Goal: Transaction & Acquisition: Subscribe to service/newsletter

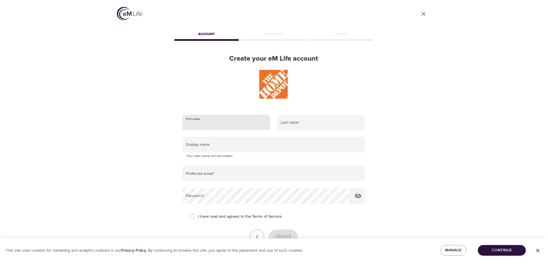
click at [246, 125] on input "text" at bounding box center [226, 123] width 88 height 16
type input "[PERSON_NAME]"
type input "Taladiar"
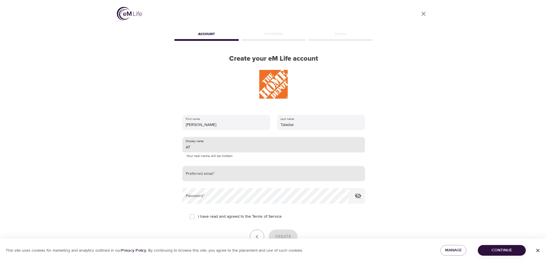
type input "AT"
click at [235, 169] on input "email" at bounding box center [273, 174] width 183 height 16
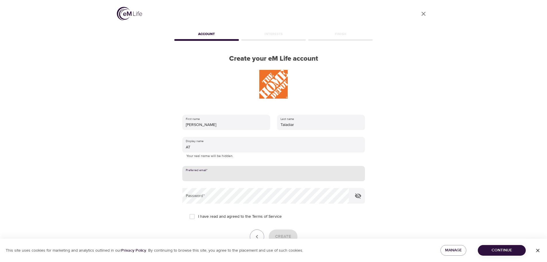
scroll to position [36, 0]
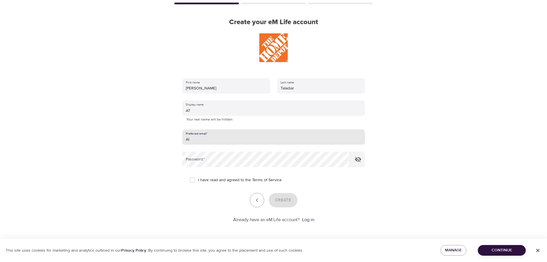
type input "A"
type input "[EMAIL_ADDRESS][DOMAIN_NAME]"
click at [226, 181] on span "I have read and agreed to the Terms of Service" at bounding box center [240, 180] width 84 height 6
click at [198, 181] on input "I have read and agreed to the Terms of Service" at bounding box center [192, 180] width 12 height 12
checkbox input "true"
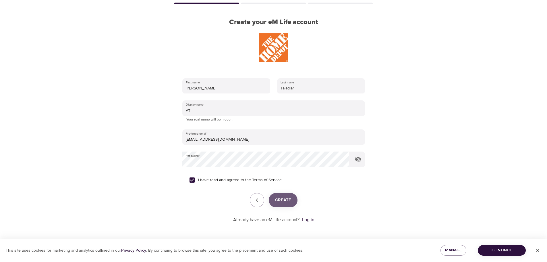
click at [285, 199] on span "Create" at bounding box center [283, 199] width 16 height 7
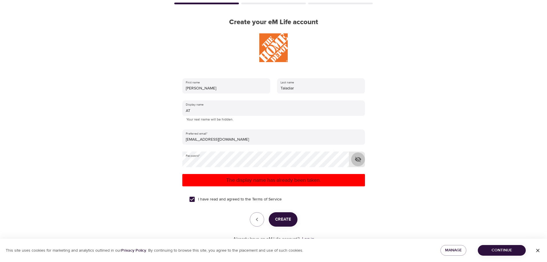
click at [359, 157] on icon "button" at bounding box center [358, 159] width 6 height 5
click at [359, 157] on icon "button" at bounding box center [358, 159] width 6 height 4
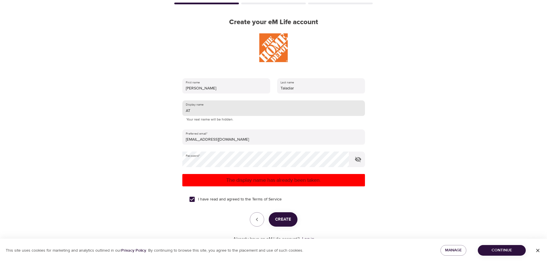
click at [254, 113] on input "AT" at bounding box center [273, 108] width 183 height 16
type input "A"
type input "ACT"
click at [279, 219] on span "Create" at bounding box center [283, 218] width 16 height 7
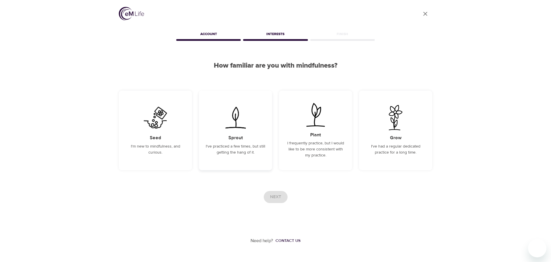
click at [254, 159] on div "Sprout I've practiced a few times, but still getting the hang of it." at bounding box center [235, 130] width 73 height 80
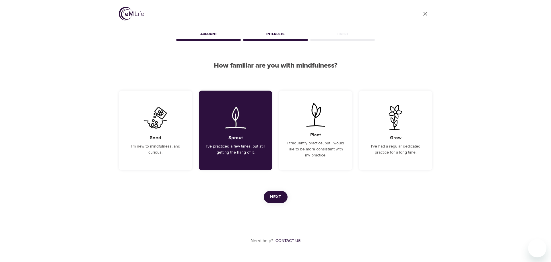
click at [274, 194] on span "Next" at bounding box center [275, 196] width 11 height 7
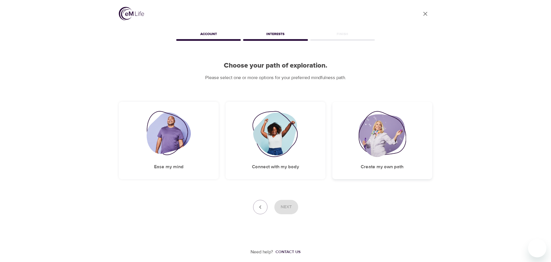
click at [404, 157] on div "Create my own path" at bounding box center [383, 140] width 100 height 77
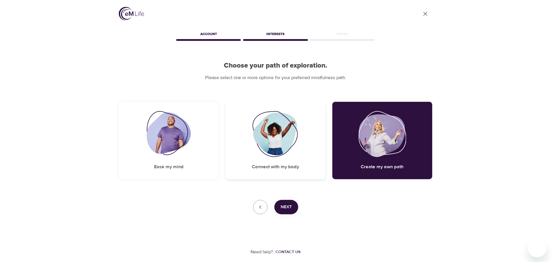
click at [303, 159] on div "Connect with my body" at bounding box center [276, 140] width 100 height 77
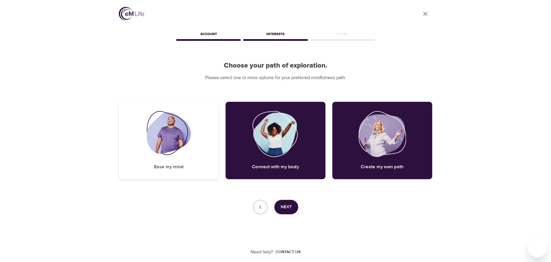
click at [181, 154] on img at bounding box center [169, 134] width 45 height 46
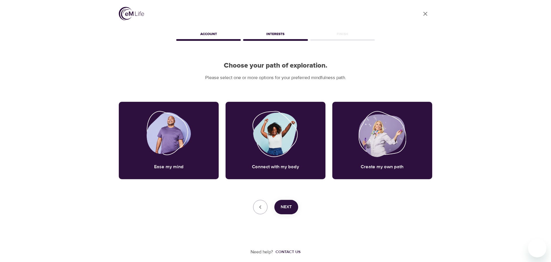
click at [291, 202] on button "Next" at bounding box center [287, 207] width 24 height 14
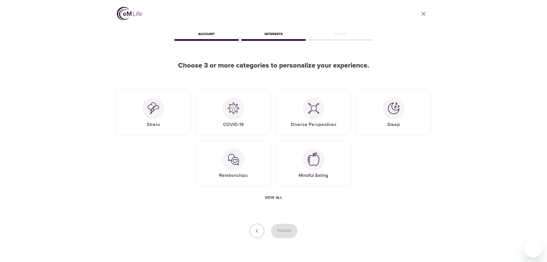
click at [276, 196] on span "View all" at bounding box center [274, 197] width 18 height 7
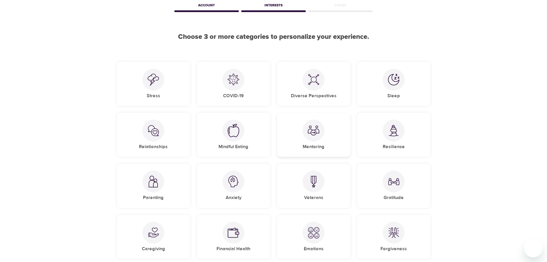
scroll to position [57, 0]
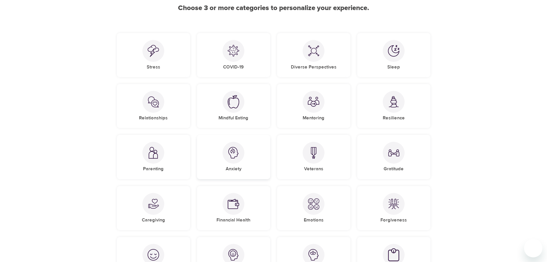
click at [234, 157] on img at bounding box center [233, 152] width 11 height 11
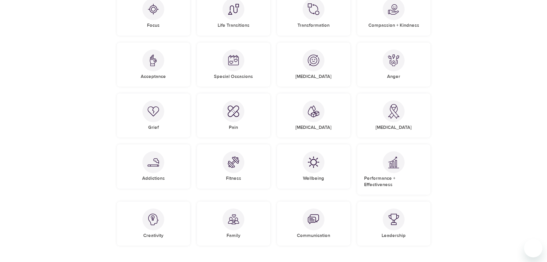
scroll to position [407, 0]
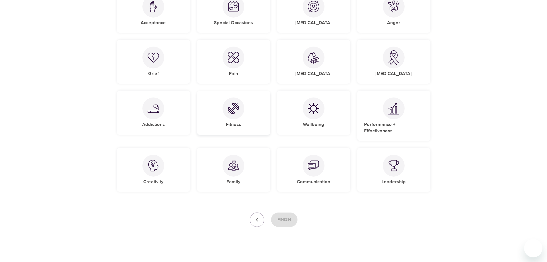
click at [239, 112] on img at bounding box center [233, 108] width 11 height 11
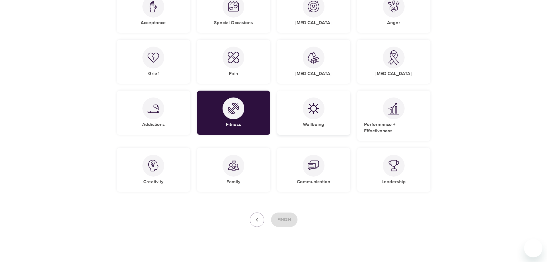
click at [314, 109] on img at bounding box center [313, 108] width 11 height 11
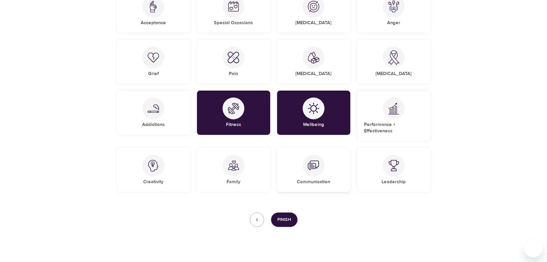
click at [326, 160] on div "Communication" at bounding box center [313, 170] width 73 height 44
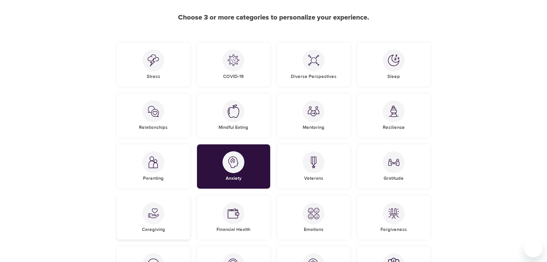
scroll to position [34, 0]
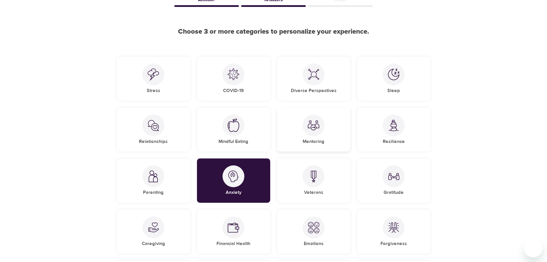
click at [331, 131] on div "Mentoring" at bounding box center [313, 129] width 73 height 44
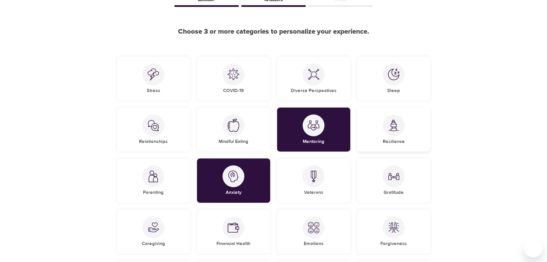
click at [385, 128] on div at bounding box center [394, 125] width 22 height 22
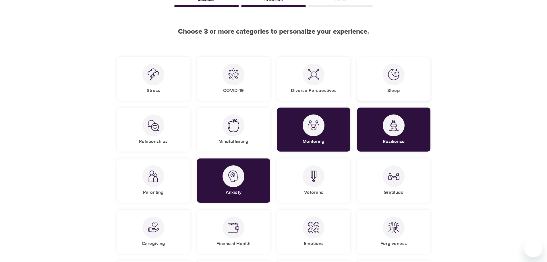
click at [393, 83] on div at bounding box center [394, 74] width 22 height 22
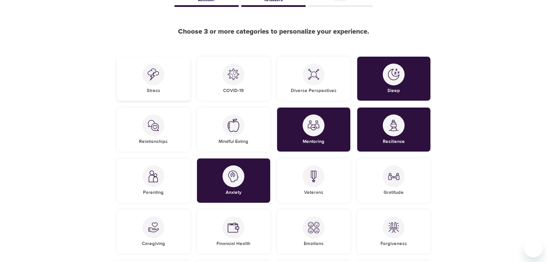
click at [143, 79] on div "Stress" at bounding box center [153, 79] width 73 height 44
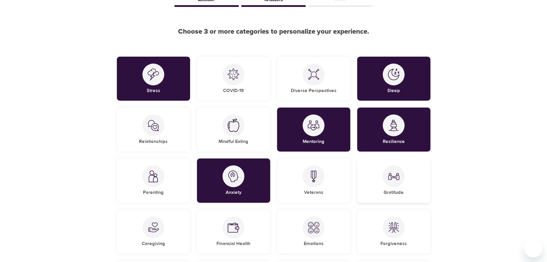
click at [383, 186] on div "Gratitude" at bounding box center [393, 180] width 73 height 44
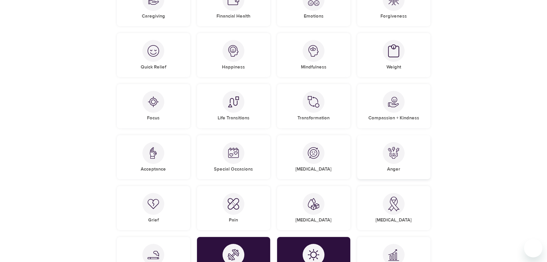
scroll to position [379, 0]
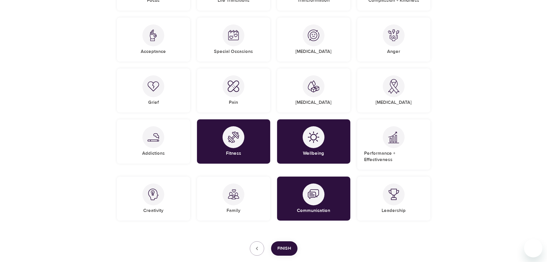
click at [288, 244] on span "Finish" at bounding box center [284, 247] width 14 height 7
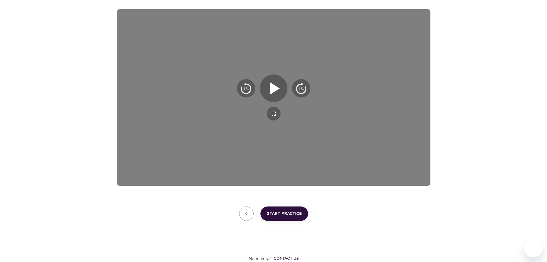
scroll to position [64, 0]
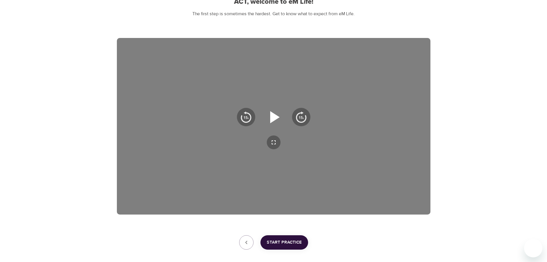
click at [272, 124] on icon "button" at bounding box center [273, 117] width 21 height 21
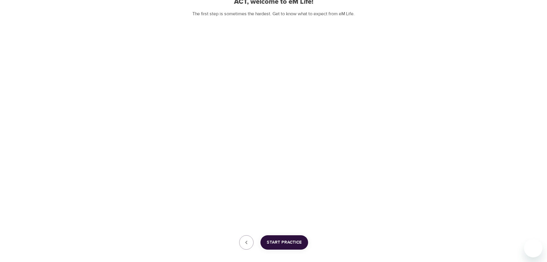
click at [299, 242] on span "Start Practice" at bounding box center [284, 241] width 35 height 7
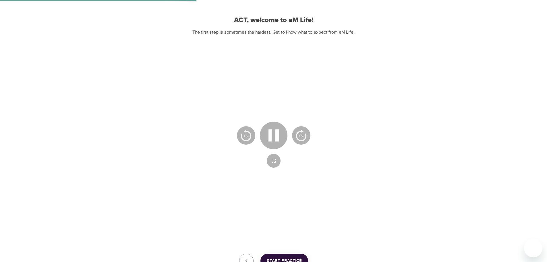
scroll to position [35, 0]
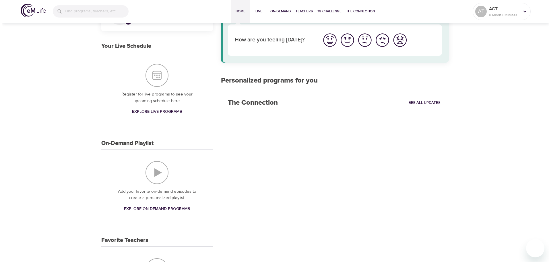
scroll to position [35, 0]
